Goal: Communication & Community: Answer question/provide support

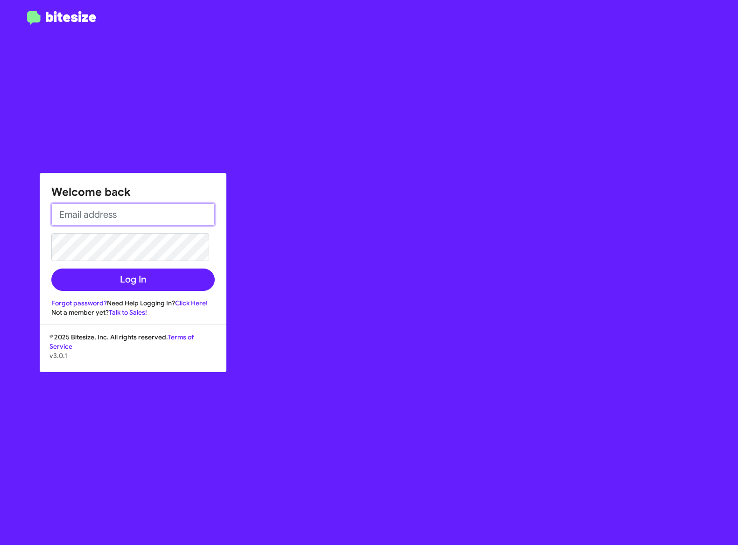
click at [91, 213] on input "email" at bounding box center [132, 214] width 163 height 22
type input "[EMAIL_ADDRESS][DOMAIN_NAME]"
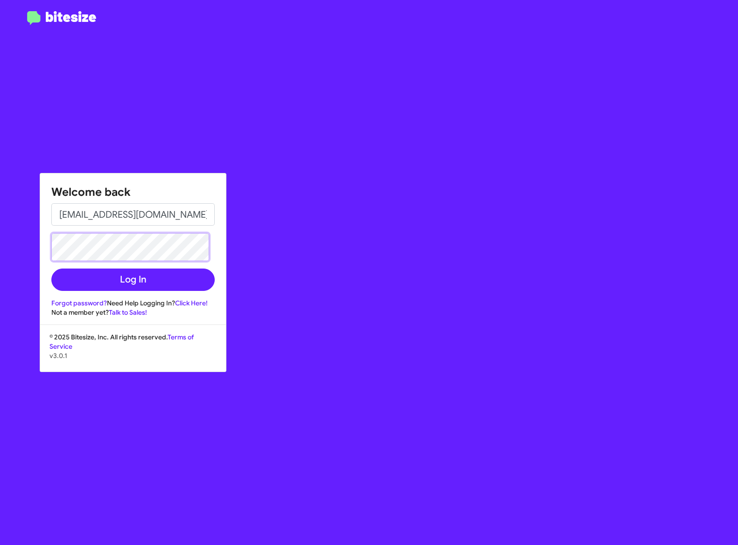
click at [51, 269] on button "Log In" at bounding box center [132, 280] width 163 height 22
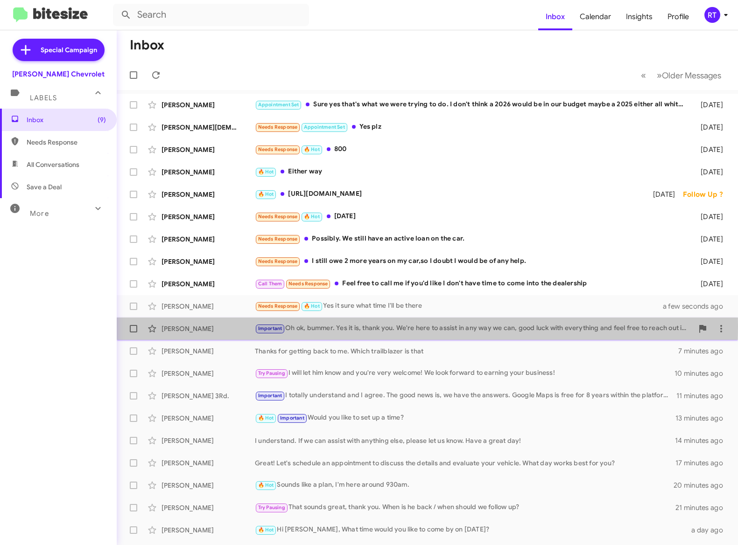
click at [185, 327] on div "[PERSON_NAME]" at bounding box center [207, 328] width 93 height 9
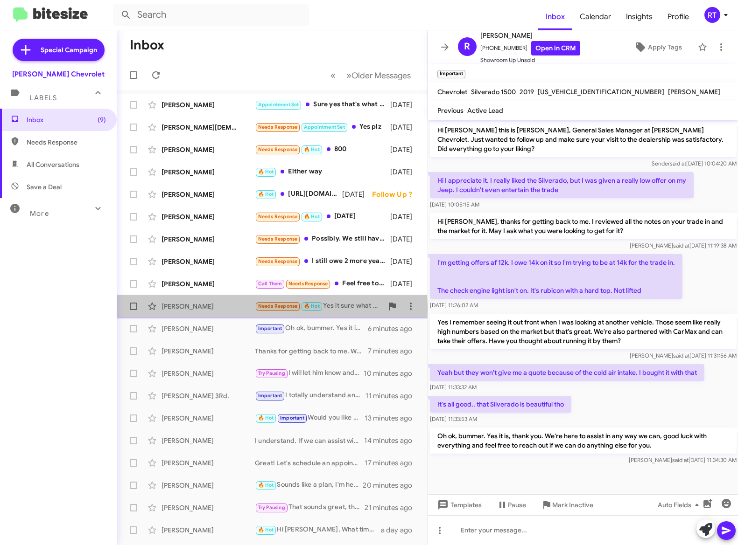
click at [184, 310] on div "[PERSON_NAME]" at bounding box center [207, 306] width 93 height 9
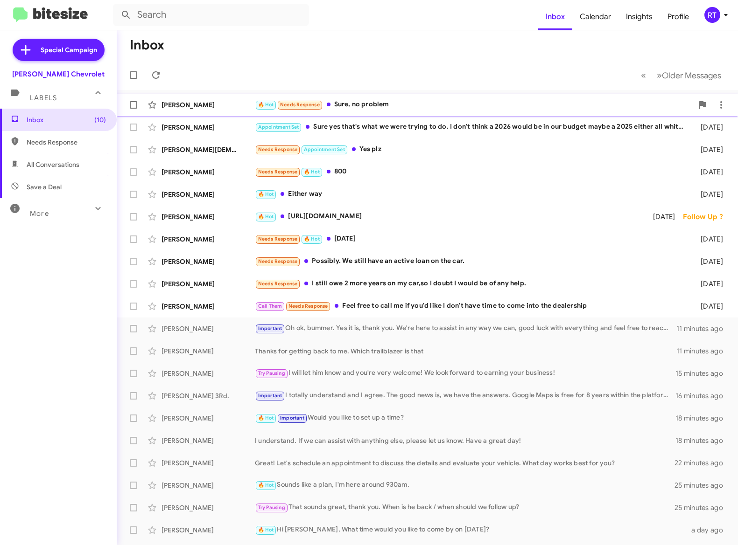
click at [380, 104] on div "🔥 Hot Needs Response Sure, no problem" at bounding box center [474, 104] width 438 height 11
